Goal: Task Accomplishment & Management: Manage account settings

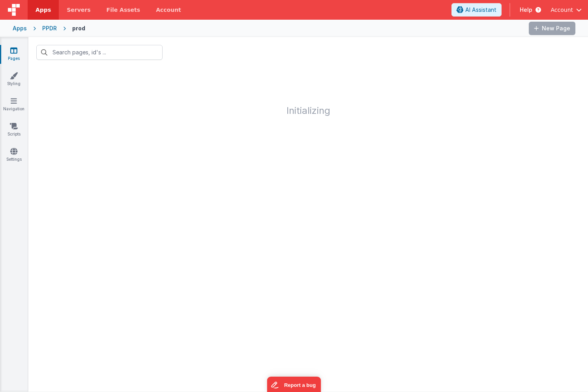
click at [19, 29] on div "Apps" at bounding box center [20, 28] width 14 height 8
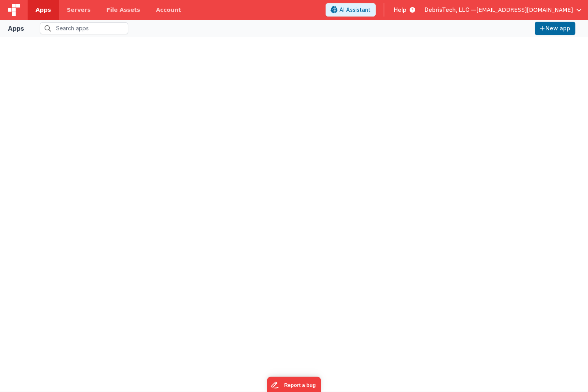
click at [46, 6] on span "Apps" at bounding box center [42, 10] width 15 height 8
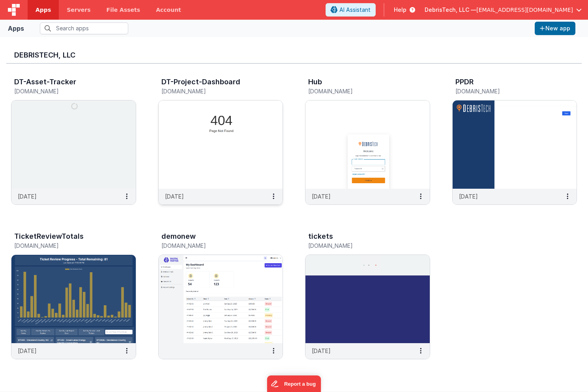
click at [216, 108] on img at bounding box center [221, 145] width 124 height 88
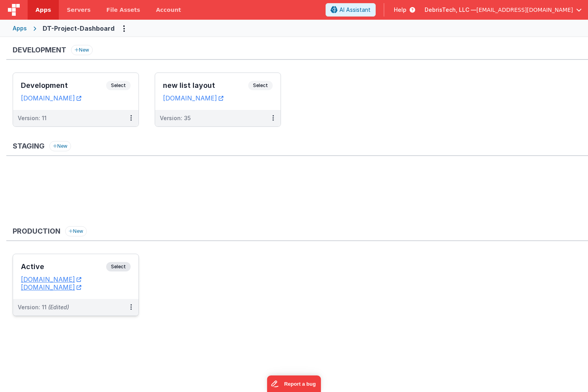
click at [75, 262] on div "Active Select URLs [DOMAIN_NAME] [DOMAIN_NAME]" at bounding box center [75, 276] width 125 height 45
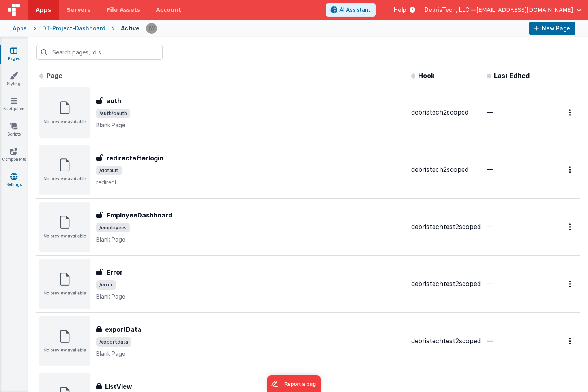
click at [17, 177] on link "Settings" at bounding box center [14, 181] width 28 height 16
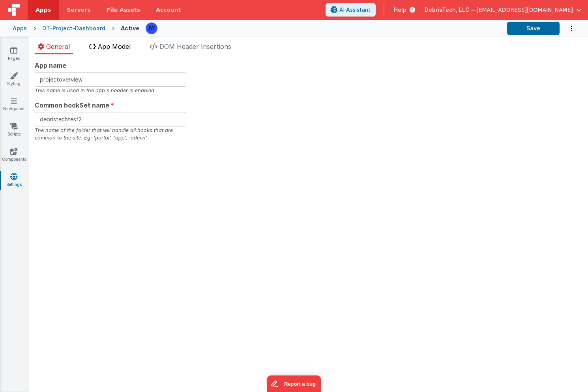
click at [132, 42] on li "App Model" at bounding box center [110, 48] width 48 height 13
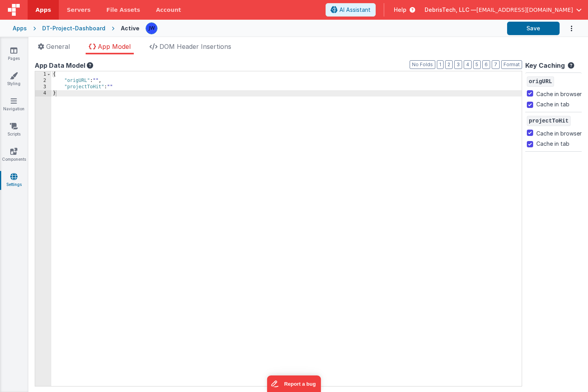
click at [173, 41] on div "General App Model DOM Header Insertions App name projectoverview This name is u…" at bounding box center [307, 214] width 559 height 355
click at [173, 44] on span "DOM Header Insertions" at bounding box center [195, 47] width 72 height 8
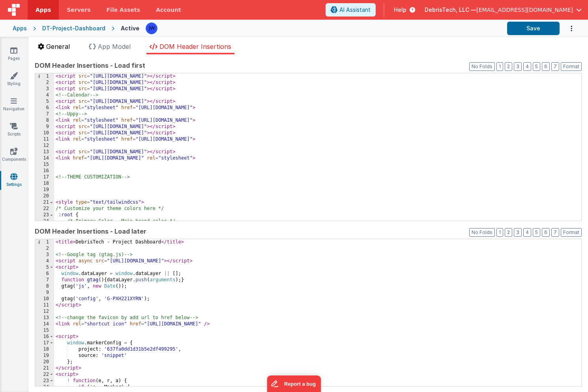
click at [48, 43] on span "General" at bounding box center [58, 47] width 24 height 8
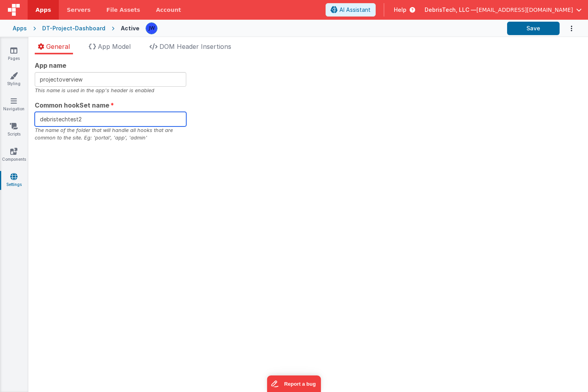
click at [110, 115] on input "debristechtest2" at bounding box center [110, 119] width 151 height 15
